Goal: Transaction & Acquisition: Register for event/course

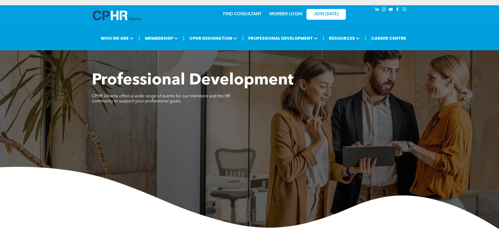
click at [161, 147] on div "Professional Development ﻿ CPHR Alberta offers a wide range of events for our m…" at bounding box center [249, 150] width 499 height 158
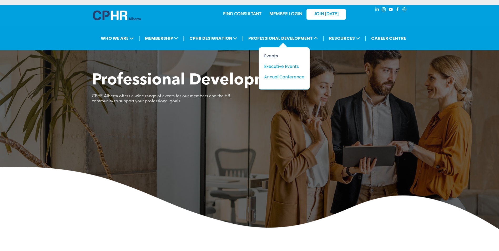
click at [276, 55] on div "Events" at bounding box center [282, 56] width 36 height 7
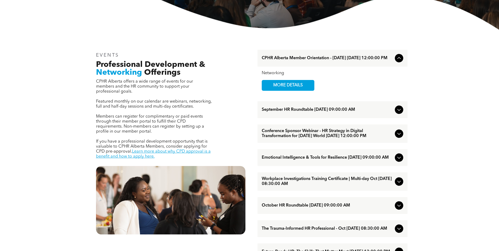
scroll to position [158, 0]
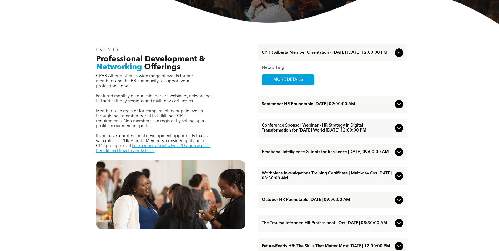
click at [399, 177] on icon at bounding box center [398, 176] width 3 height 2
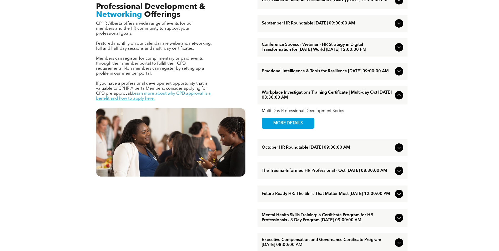
scroll to position [210, 0]
click at [289, 128] on span "MORE DETAILS" at bounding box center [288, 123] width 42 height 10
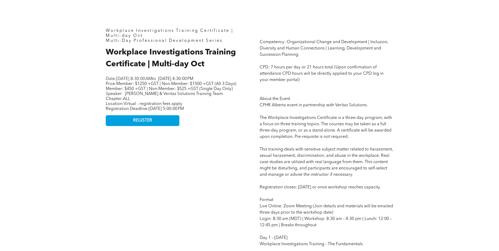
scroll to position [210, 0]
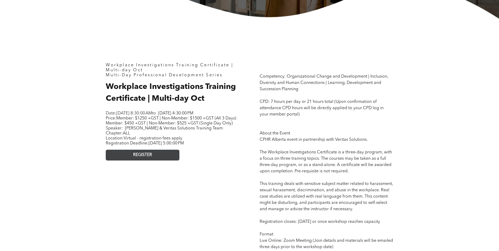
click at [156, 160] on link "REGISTER" at bounding box center [143, 155] width 74 height 11
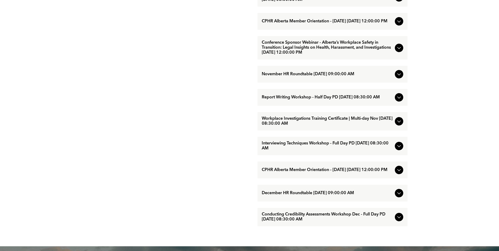
scroll to position [447, 0]
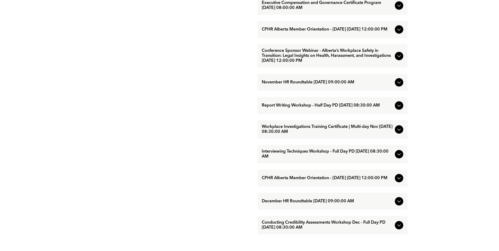
click at [399, 33] on icon at bounding box center [399, 29] width 6 height 6
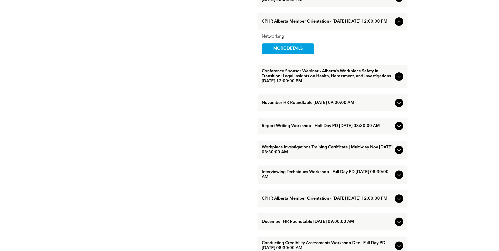
scroll to position [394, 0]
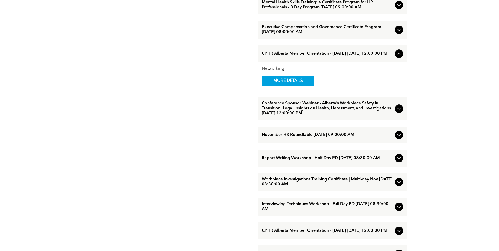
click at [398, 57] on icon at bounding box center [399, 53] width 6 height 6
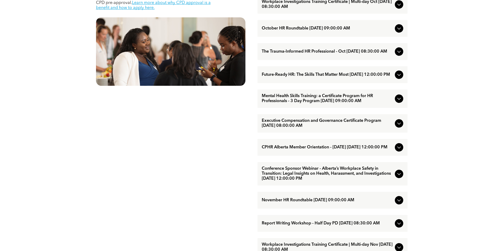
scroll to position [289, 0]
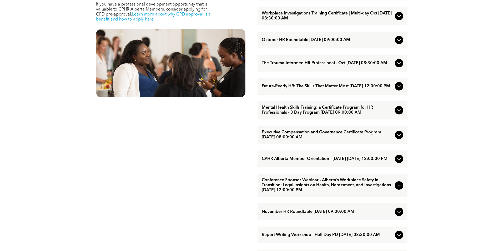
click at [398, 19] on icon at bounding box center [399, 16] width 6 height 6
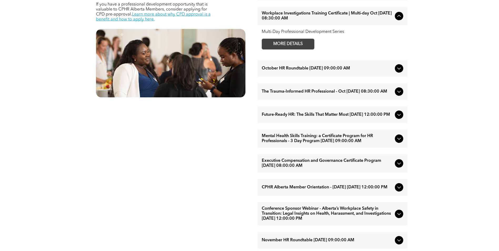
click at [287, 49] on span "MORE DETAILS" at bounding box center [288, 44] width 42 height 10
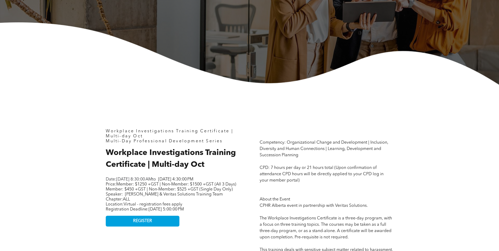
scroll to position [210, 0]
